Goal: Task Accomplishment & Management: Complete application form

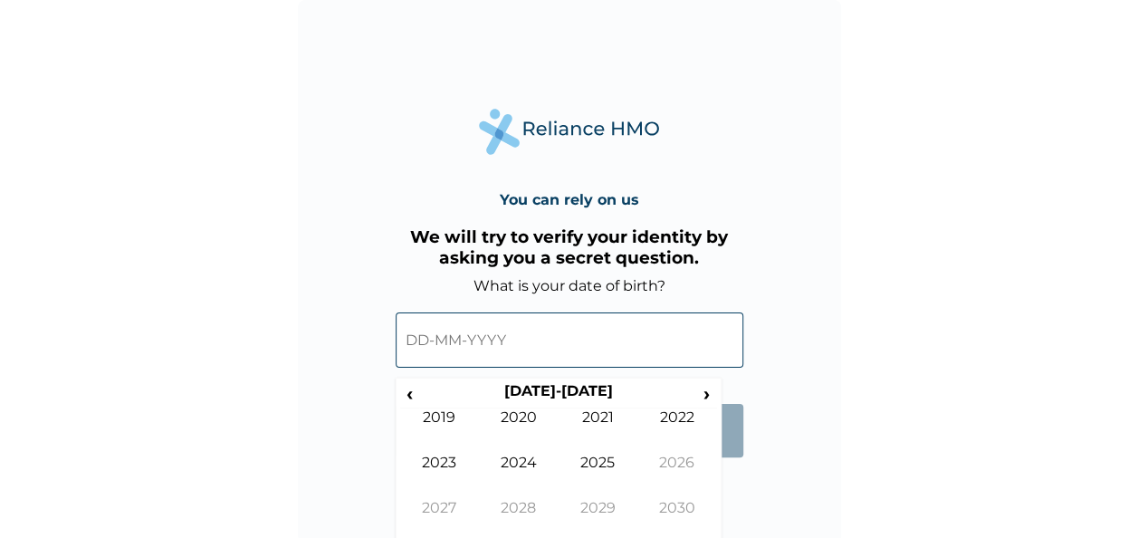
click at [429, 340] on input "text" at bounding box center [570, 339] width 348 height 55
click at [408, 395] on span "‹" at bounding box center [409, 393] width 19 height 23
click at [667, 416] on td "1992" at bounding box center [678, 430] width 80 height 45
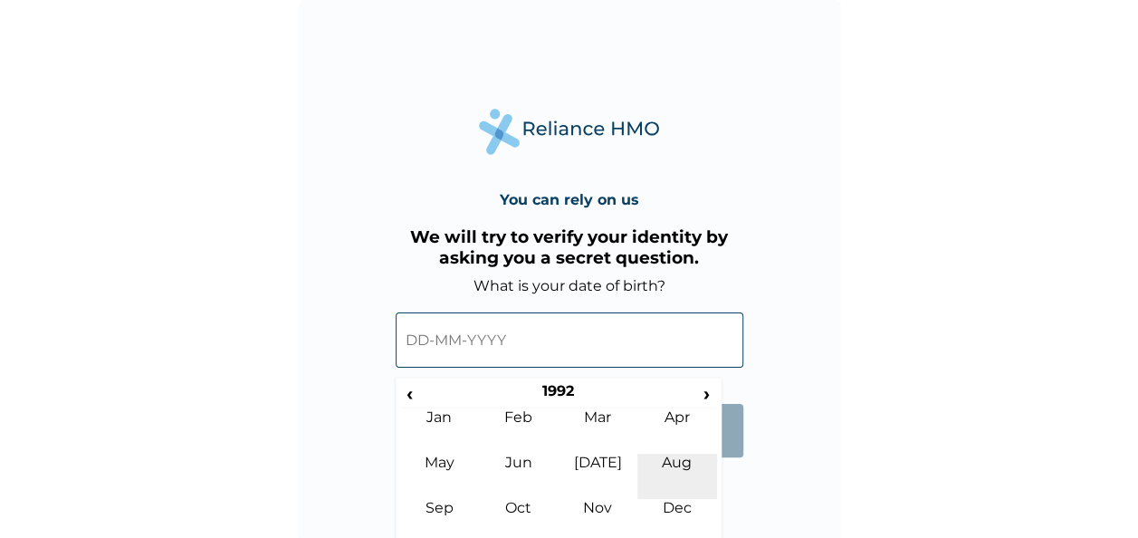
click at [676, 466] on td "Aug" at bounding box center [678, 476] width 80 height 45
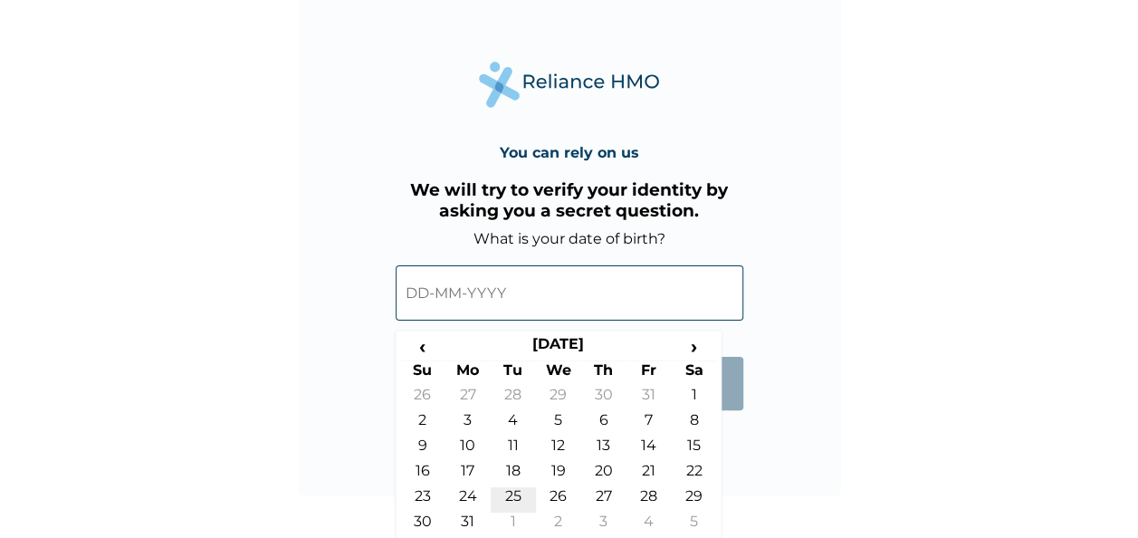
scroll to position [52, 0]
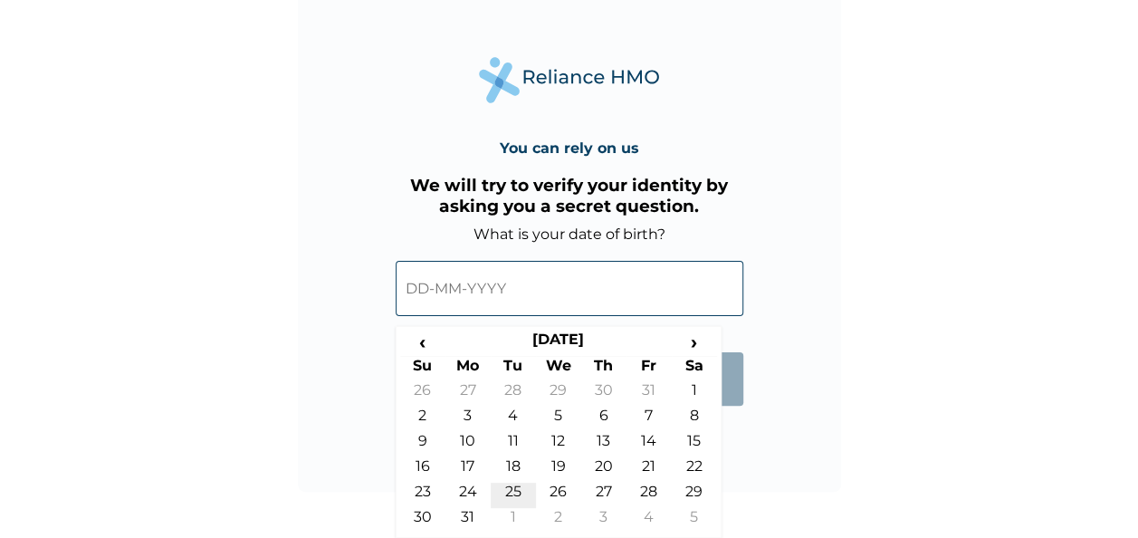
click at [511, 488] on td "25" at bounding box center [513, 495] width 45 height 25
type input "25-08-1992"
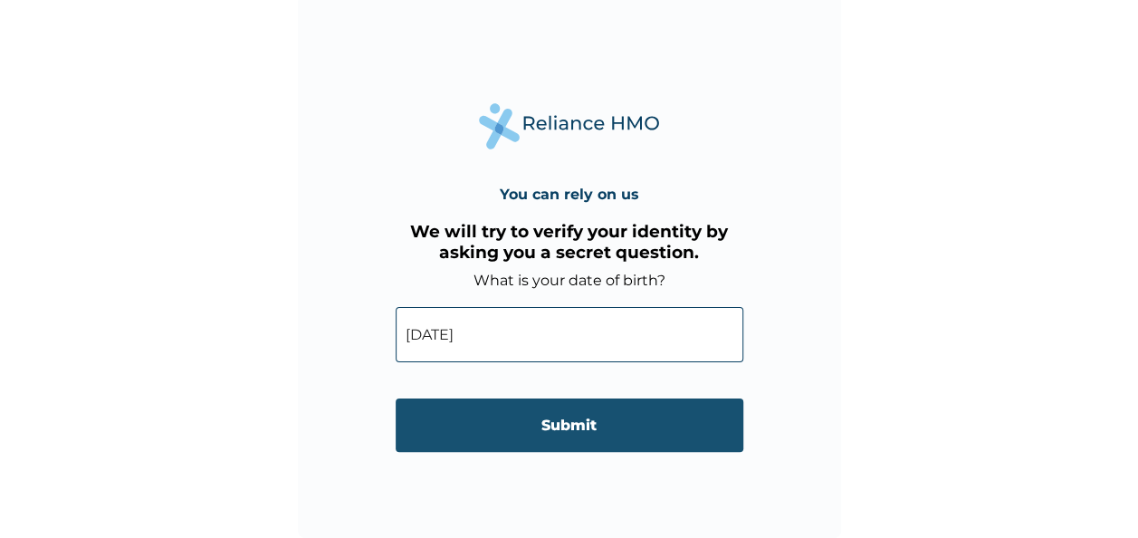
click at [564, 429] on input "Submit" at bounding box center [570, 424] width 348 height 53
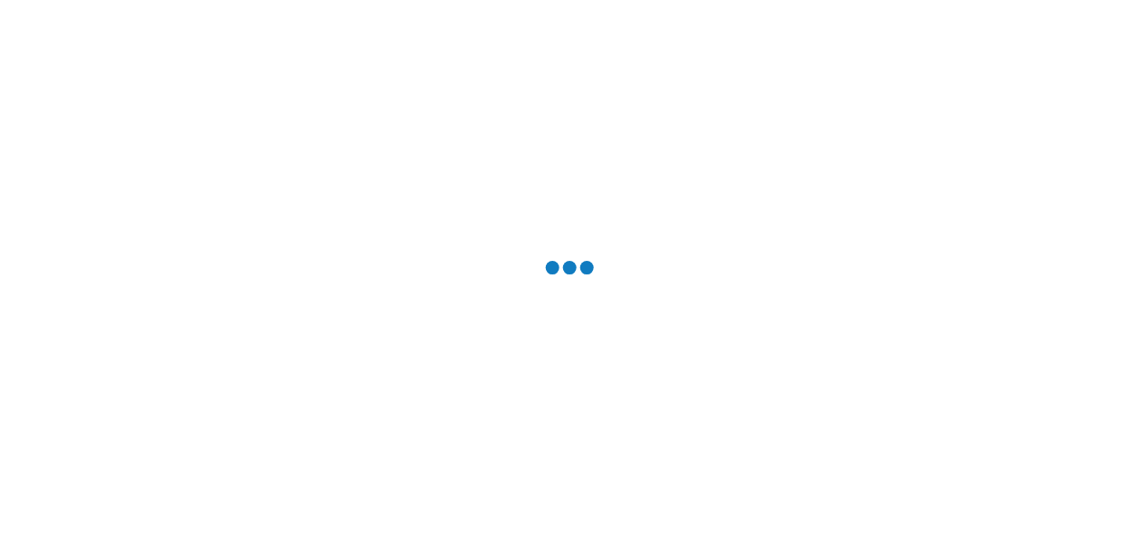
scroll to position [0, 0]
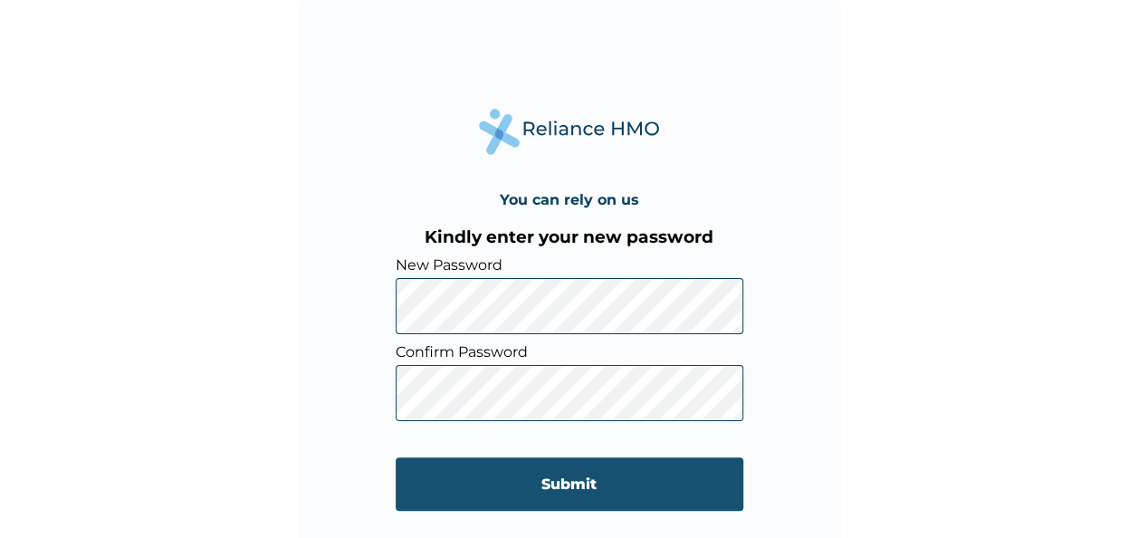
click at [580, 490] on input "Submit" at bounding box center [570, 483] width 348 height 53
